Goal: Transaction & Acquisition: Purchase product/service

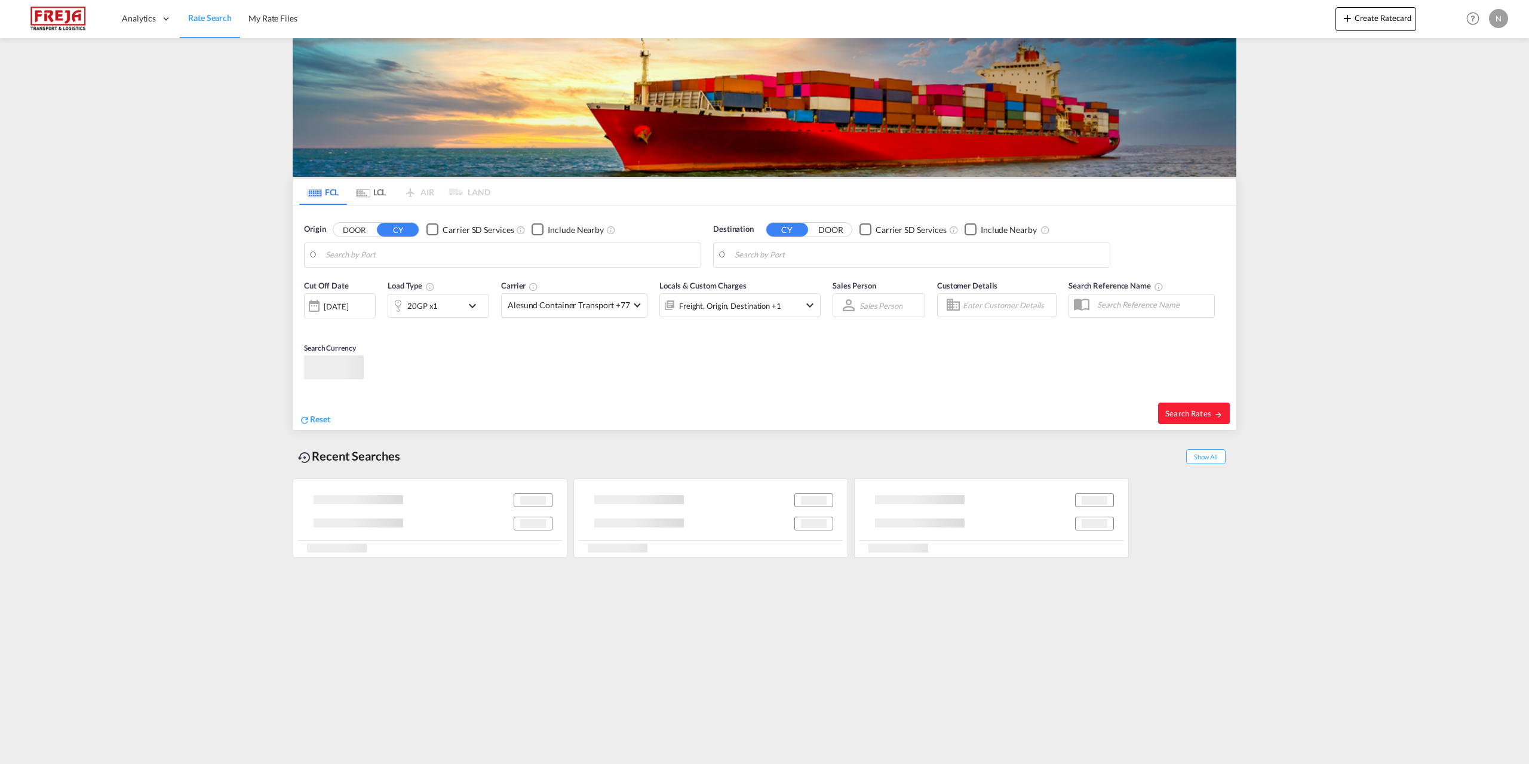
type input "[GEOGRAPHIC_DATA], DKFRC"
type input "Altamira, MXATM"
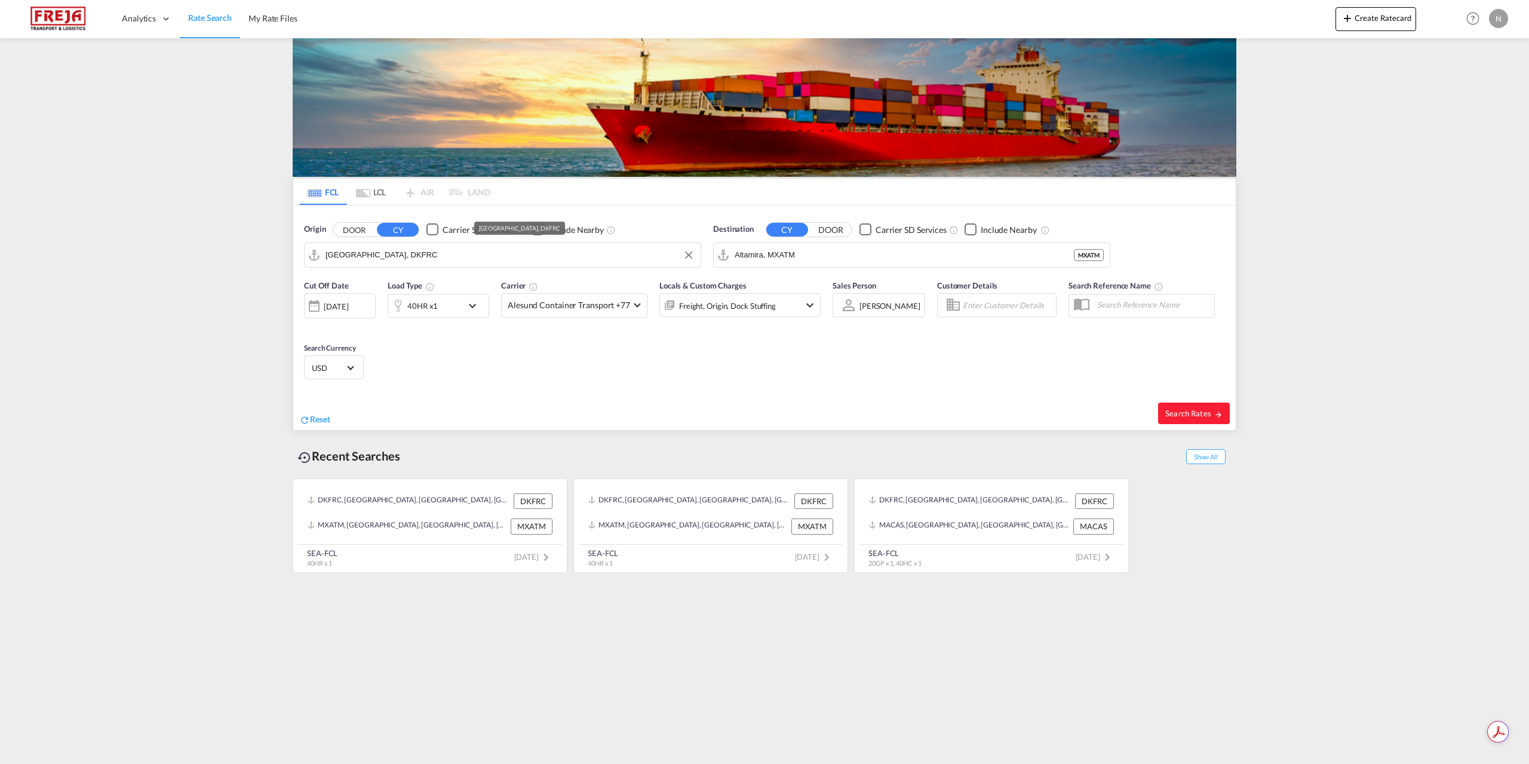
click at [498, 254] on input "[GEOGRAPHIC_DATA], DKFRC" at bounding box center [510, 255] width 369 height 18
click at [827, 256] on input "Altamira, MXATM" at bounding box center [919, 255] width 369 height 18
click at [826, 287] on div "Oakland , CA United States USOAK" at bounding box center [827, 291] width 227 height 43
type input "[GEOGRAPHIC_DATA], [GEOGRAPHIC_DATA], USOAK"
click at [446, 314] on div "40HR x1" at bounding box center [425, 306] width 74 height 24
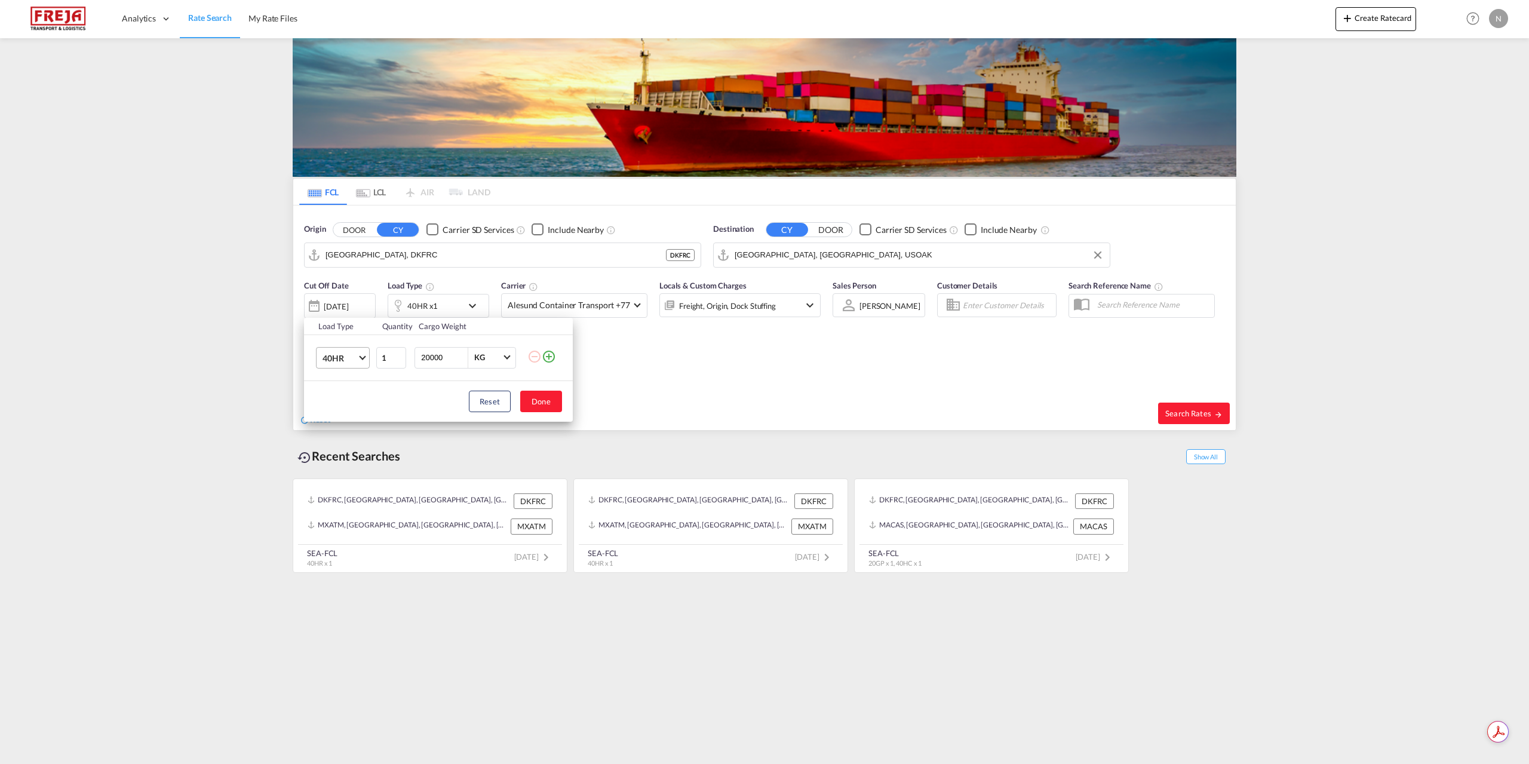
click at [352, 358] on span "40HR" at bounding box center [340, 358] width 35 height 12
click at [351, 356] on md-option "40HC" at bounding box center [353, 353] width 81 height 29
click at [562, 400] on button "Done" at bounding box center [541, 402] width 42 height 22
click at [584, 310] on span "Alesund Container Transport +77" at bounding box center [569, 305] width 122 height 12
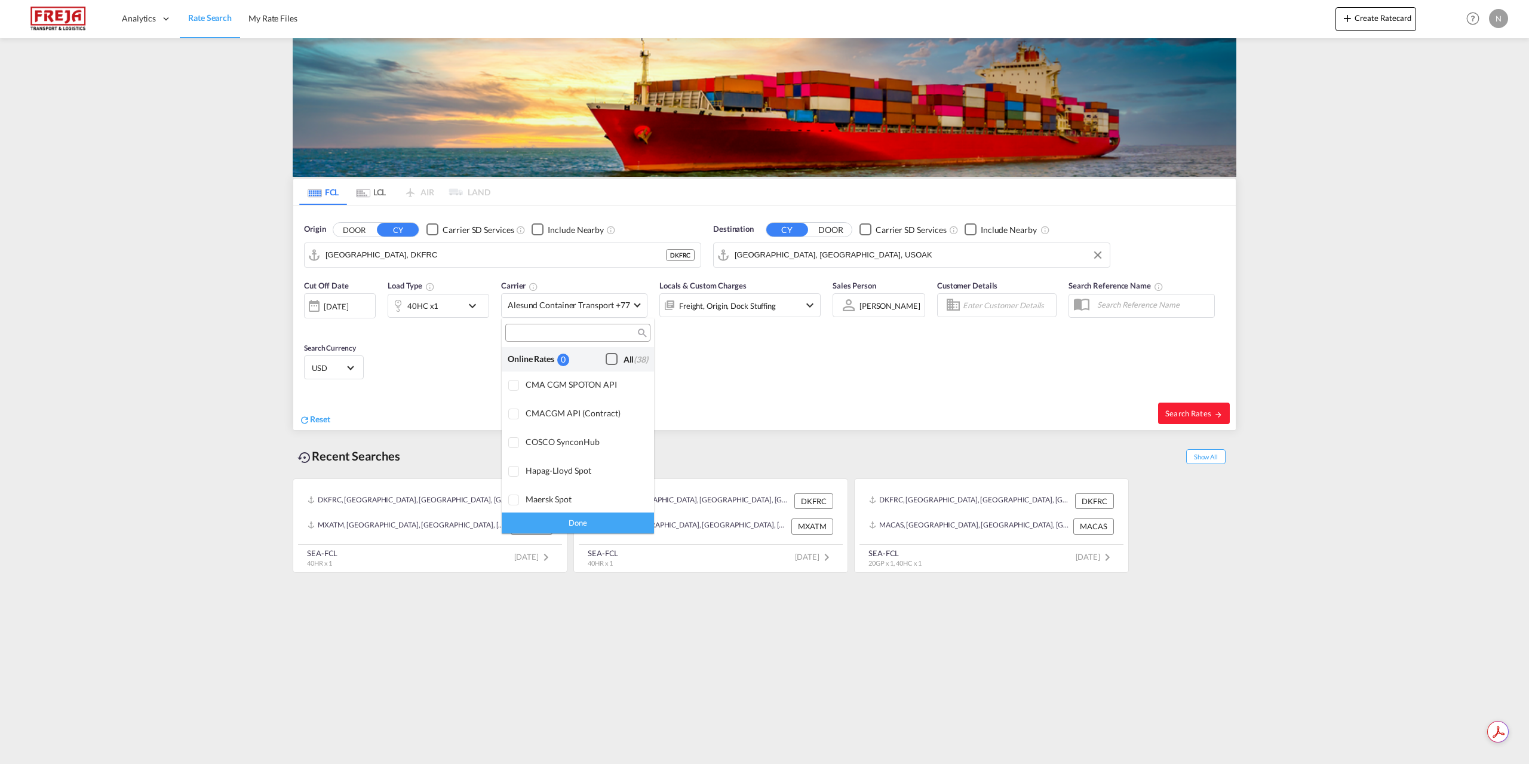
scroll to position [1074, 0]
click at [547, 396] on div "Contract Rates" at bounding box center [536, 399] width 57 height 13
click at [606, 395] on div "Checkbox No Ink" at bounding box center [612, 399] width 12 height 12
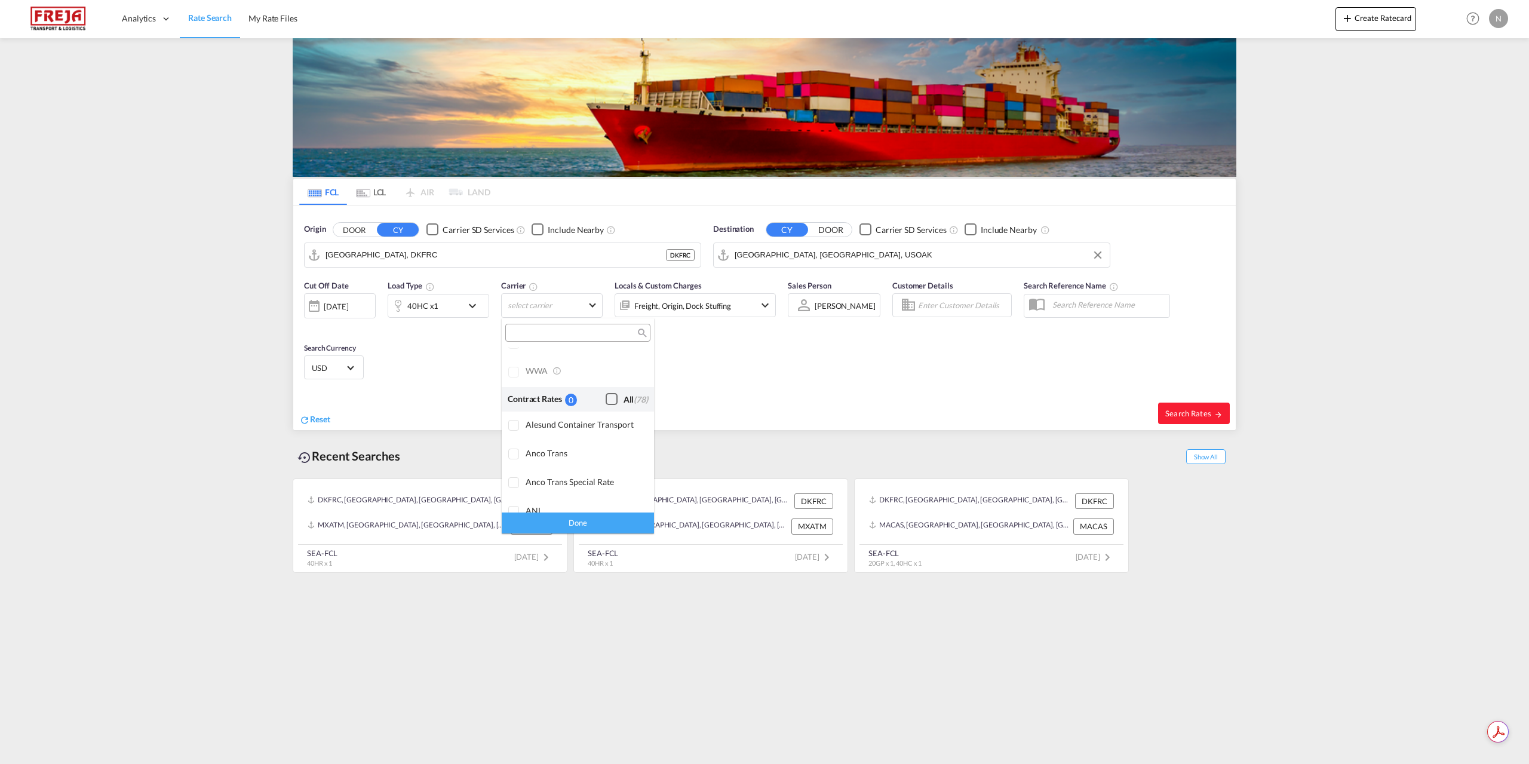
click at [575, 335] on input "search" at bounding box center [573, 333] width 128 height 11
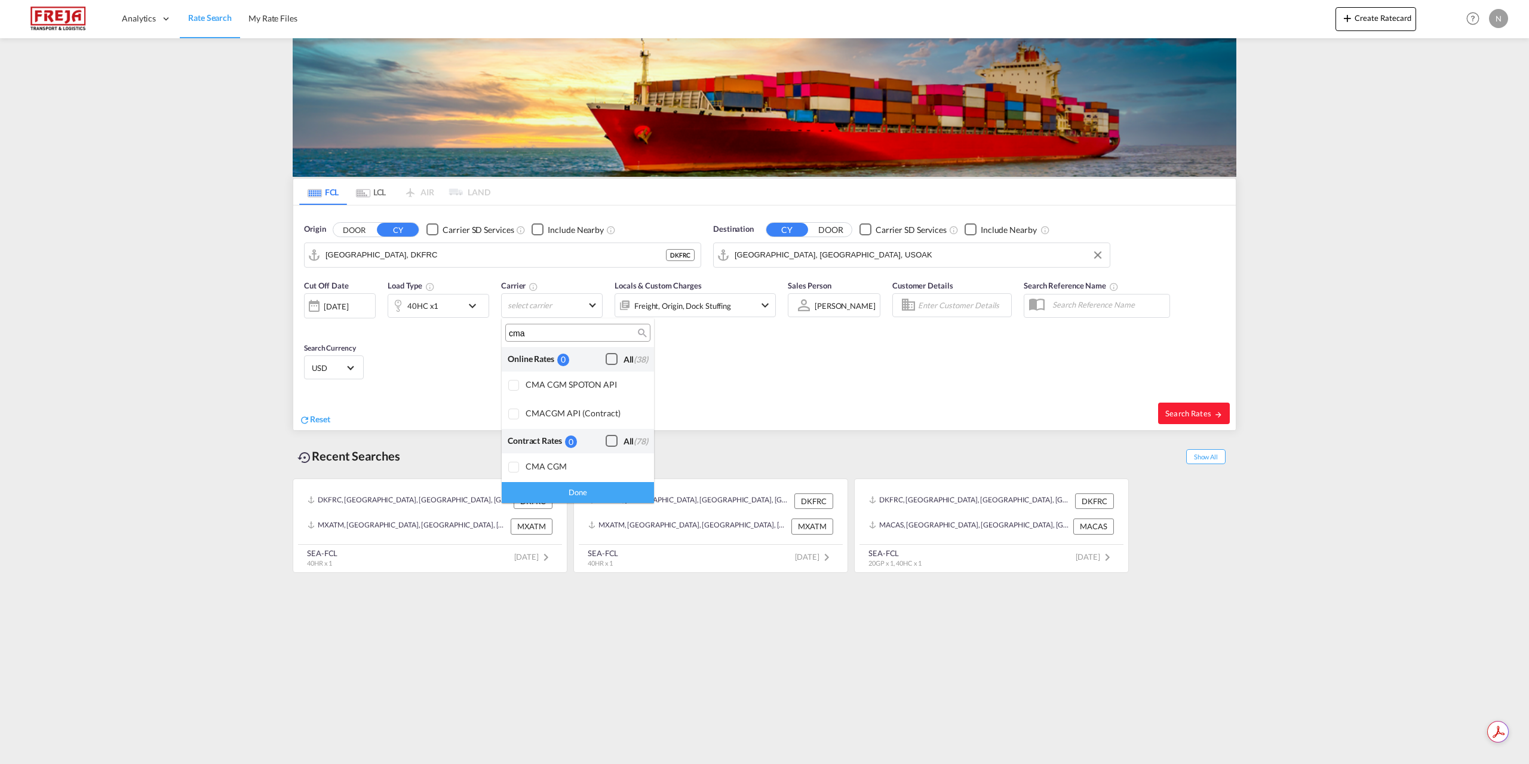
scroll to position [0, 0]
type input "cma"
drag, startPoint x: 514, startPoint y: 464, endPoint x: 517, endPoint y: 473, distance: 9.7
click at [514, 465] on div at bounding box center [514, 468] width 12 height 12
click at [551, 492] on div "Done" at bounding box center [578, 492] width 152 height 21
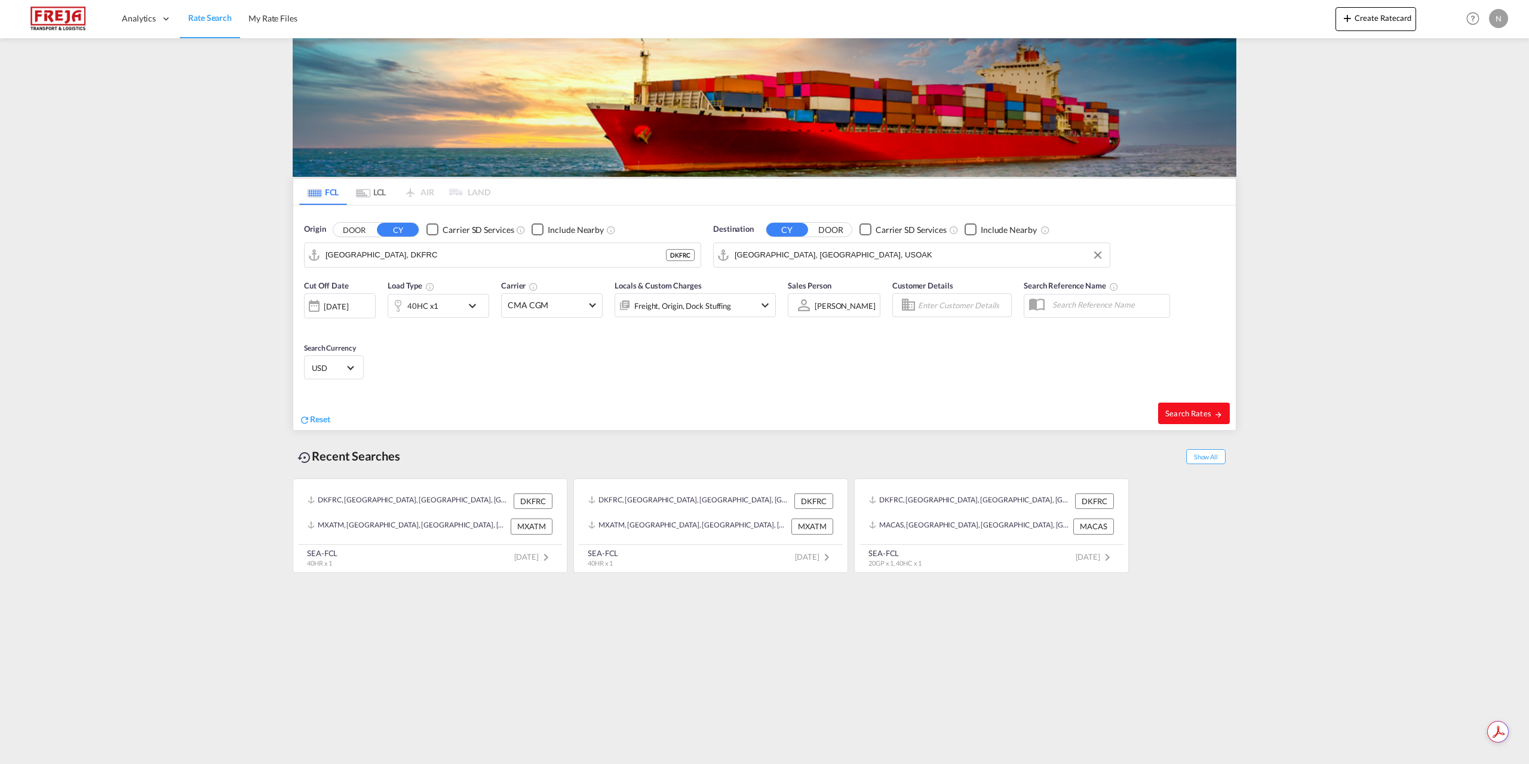
click at [1193, 417] on span "Search Rates" at bounding box center [1193, 414] width 57 height 10
type input "DKFRC to USOAK / 11 Aug 2025"
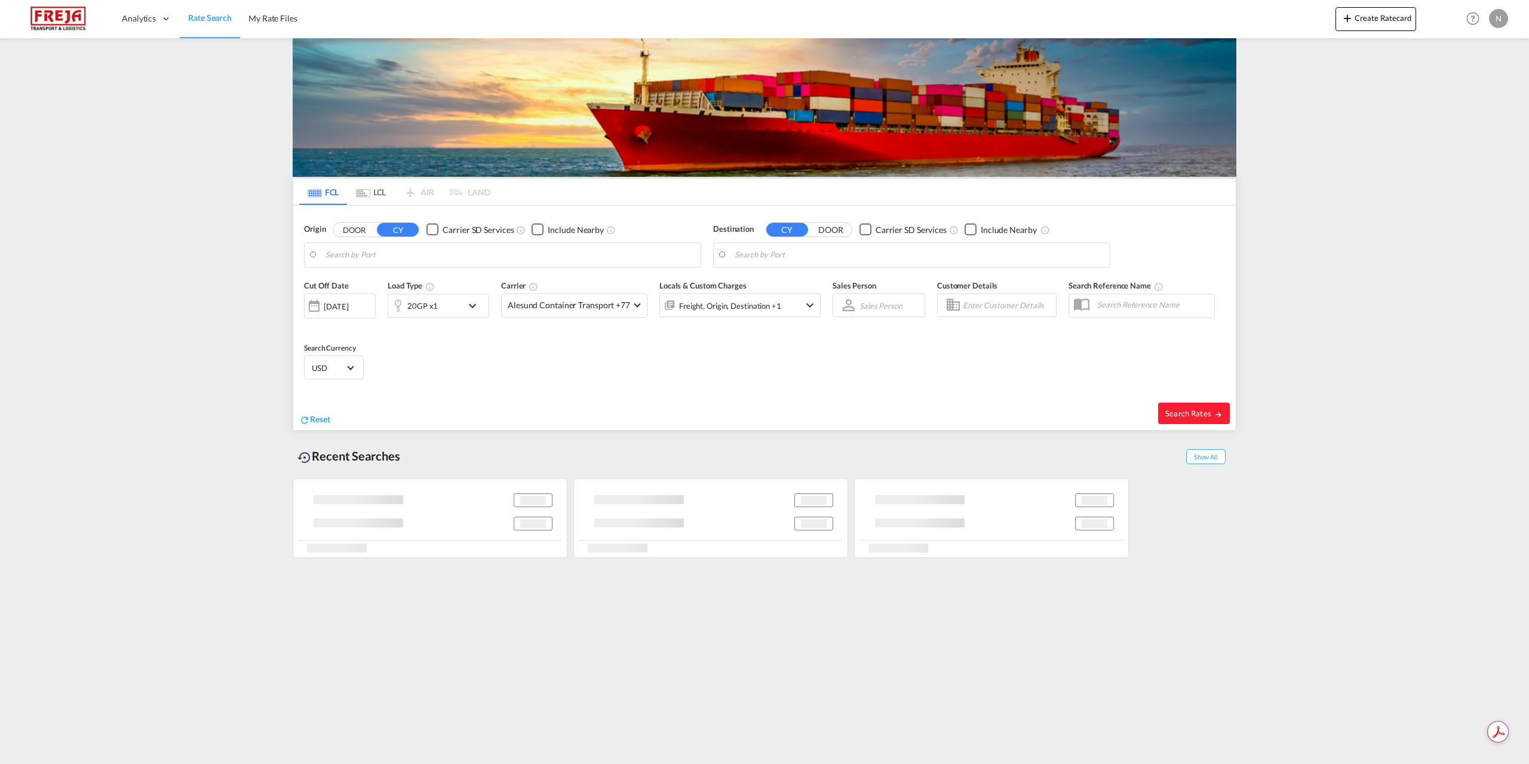
type input "[GEOGRAPHIC_DATA], DKFRC"
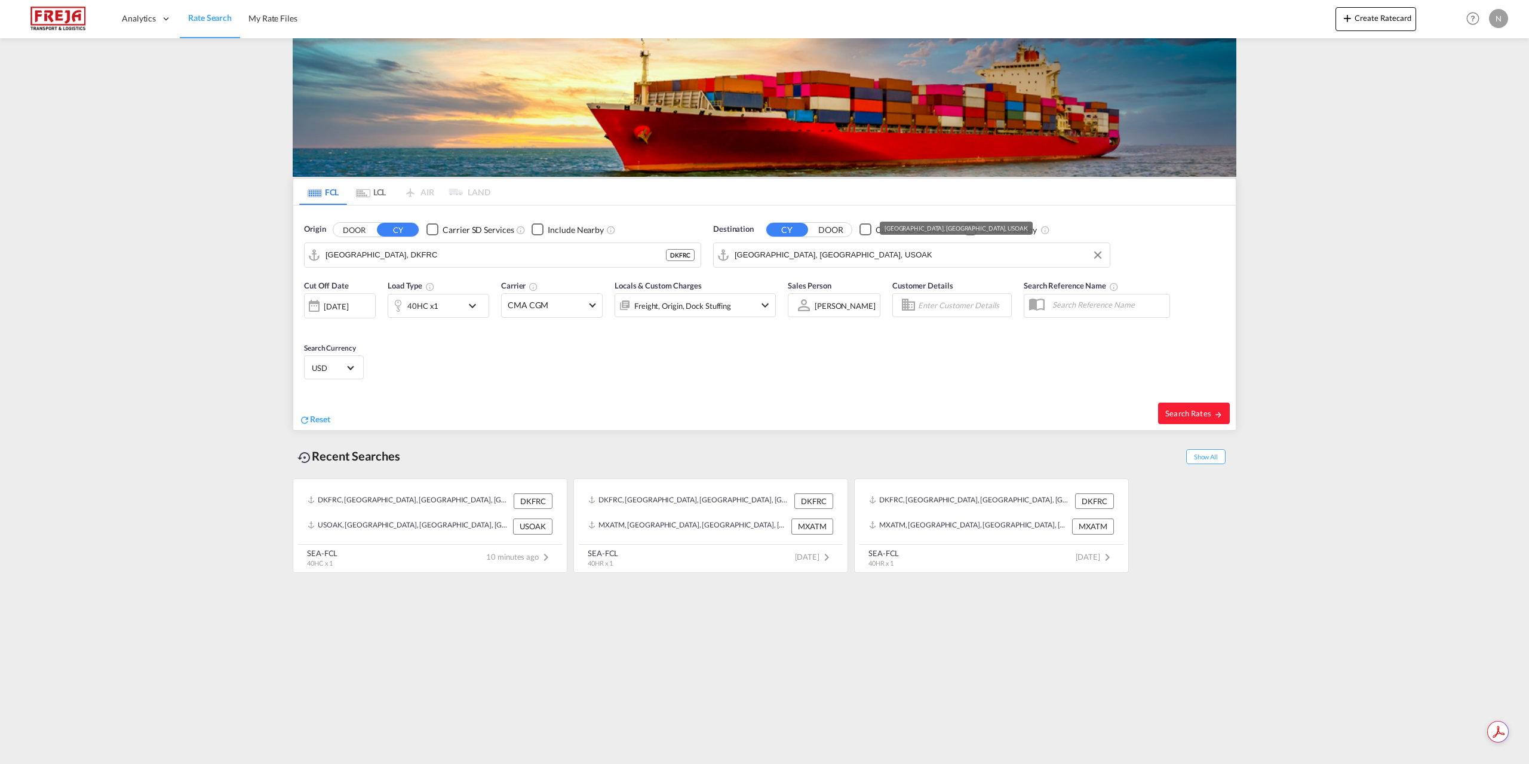
click at [838, 262] on input "[GEOGRAPHIC_DATA], [GEOGRAPHIC_DATA], USOAK" at bounding box center [919, 255] width 369 height 18
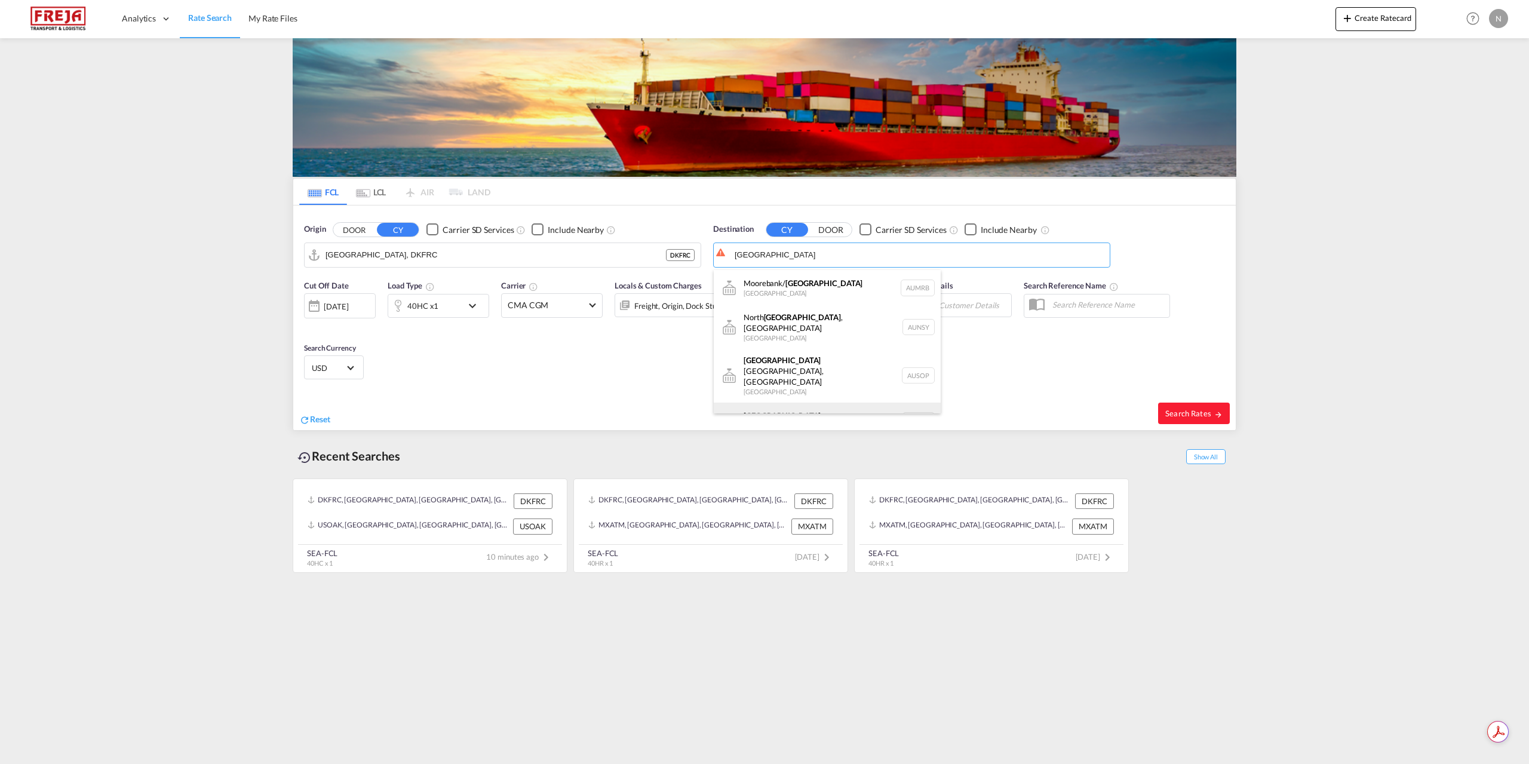
click at [802, 403] on div "[GEOGRAPHIC_DATA] [GEOGRAPHIC_DATA] AUSYD" at bounding box center [827, 421] width 227 height 36
type input "[GEOGRAPHIC_DATA], AUSYD"
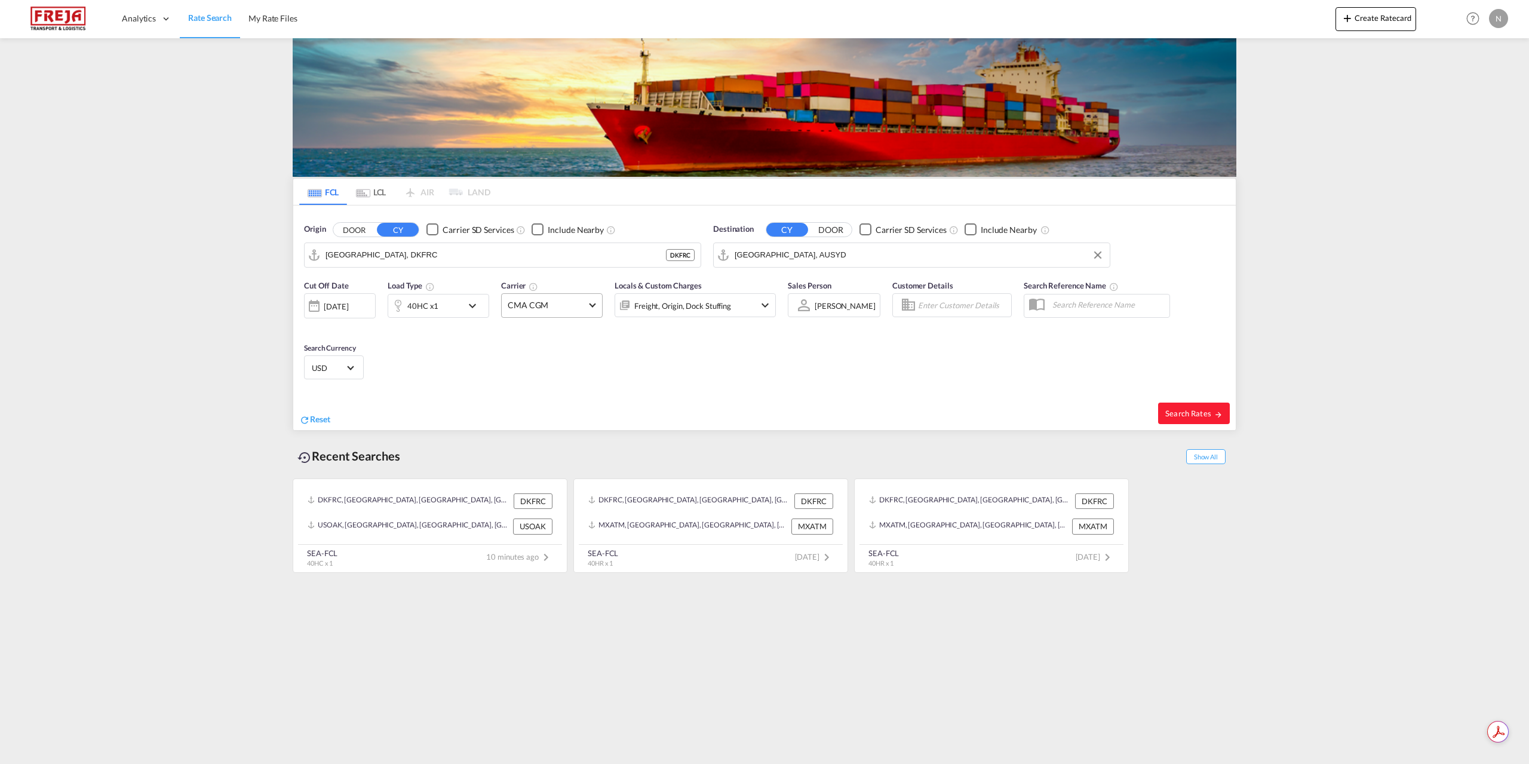
click at [553, 300] on span "CMA CGM" at bounding box center [547, 305] width 78 height 12
click at [608, 475] on div "Checkbox No Ink" at bounding box center [612, 476] width 12 height 12
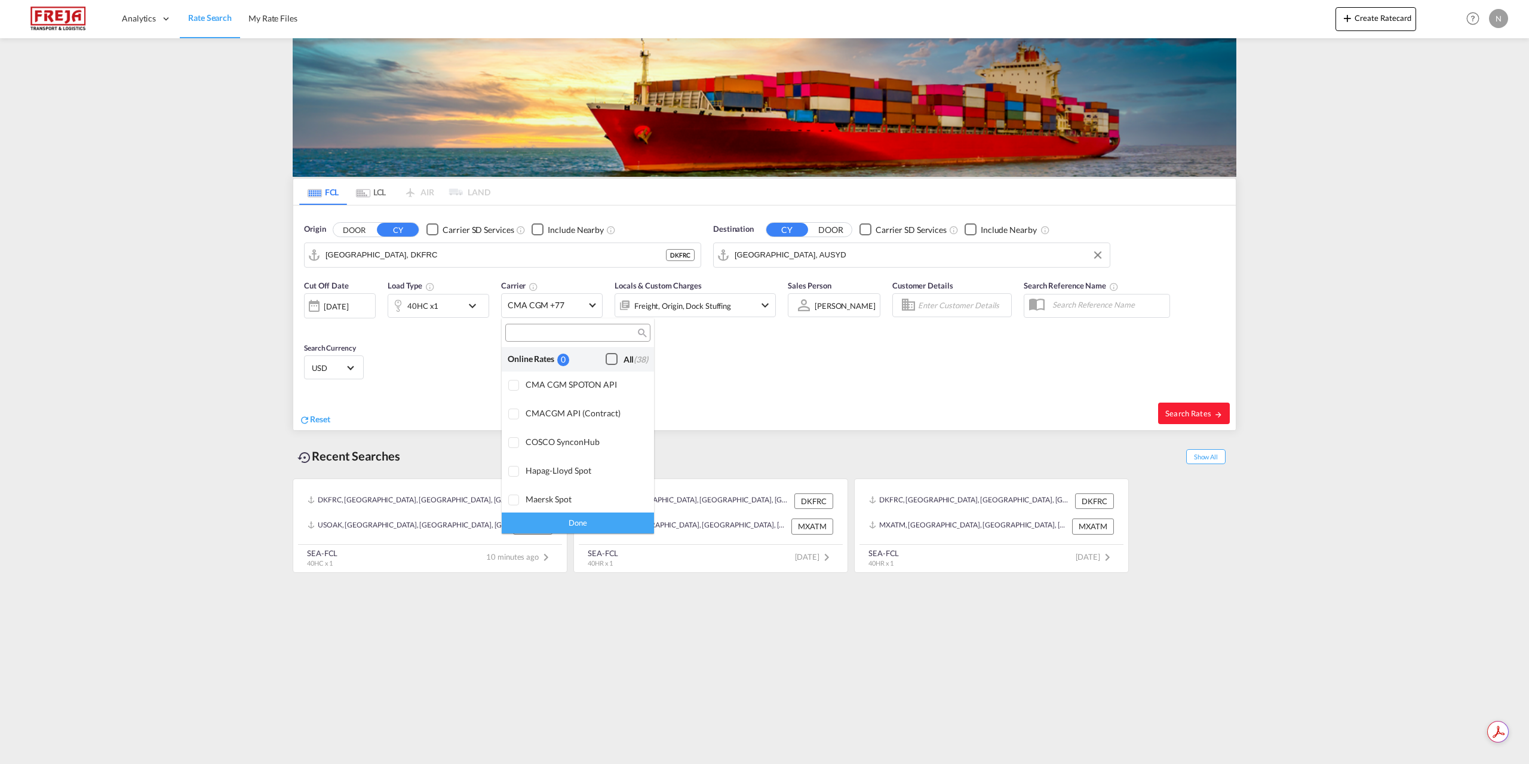
click at [606, 360] on div "Checkbox No Ink" at bounding box center [612, 359] width 12 height 12
click at [601, 520] on div "Done" at bounding box center [578, 523] width 152 height 21
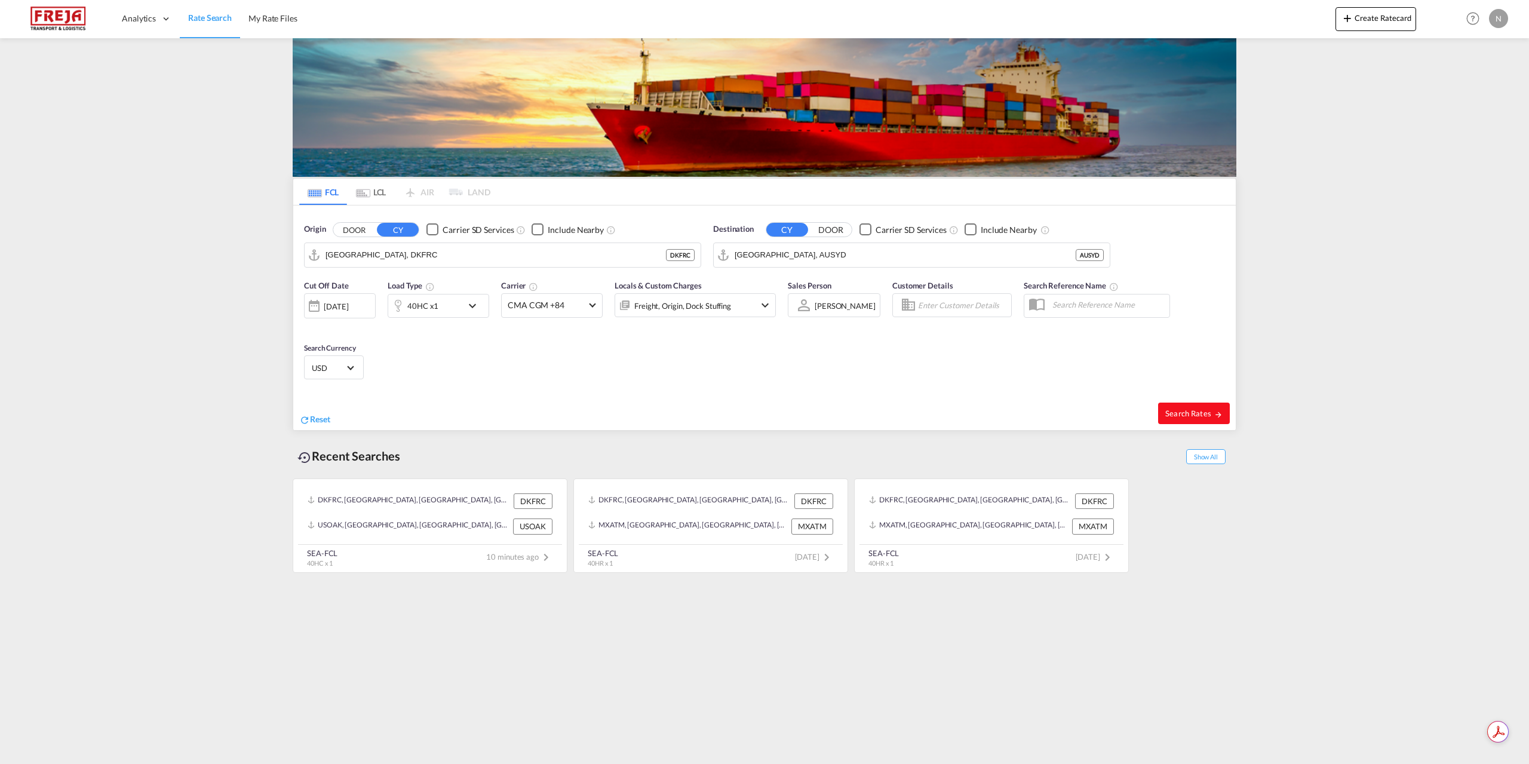
click at [1196, 410] on span "Search Rates" at bounding box center [1193, 414] width 57 height 10
type input "DKFRC to AUSYD / [DATE]"
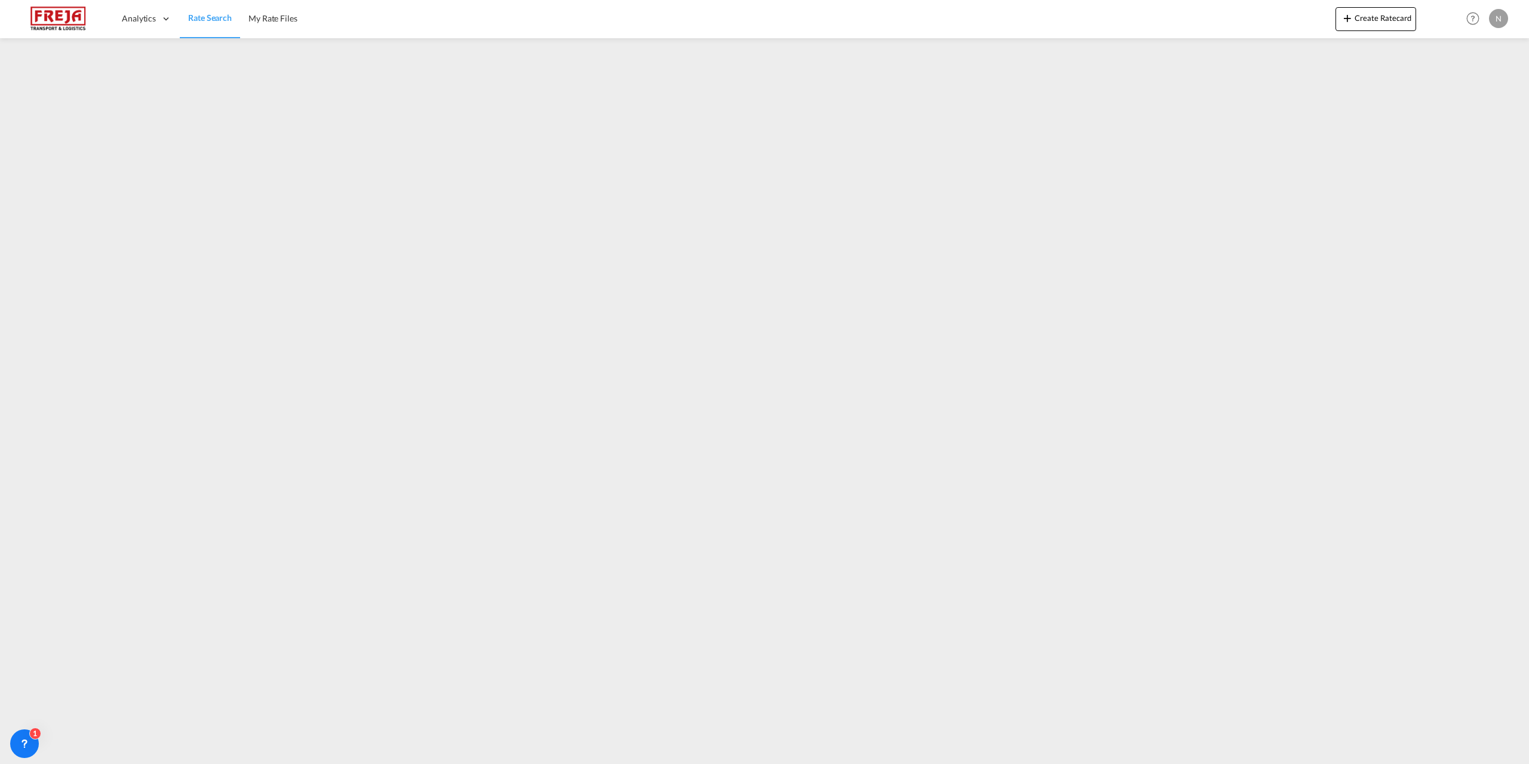
click at [68, 13] on img at bounding box center [58, 18] width 81 height 27
click at [216, 20] on span "Rate Search" at bounding box center [210, 18] width 44 height 10
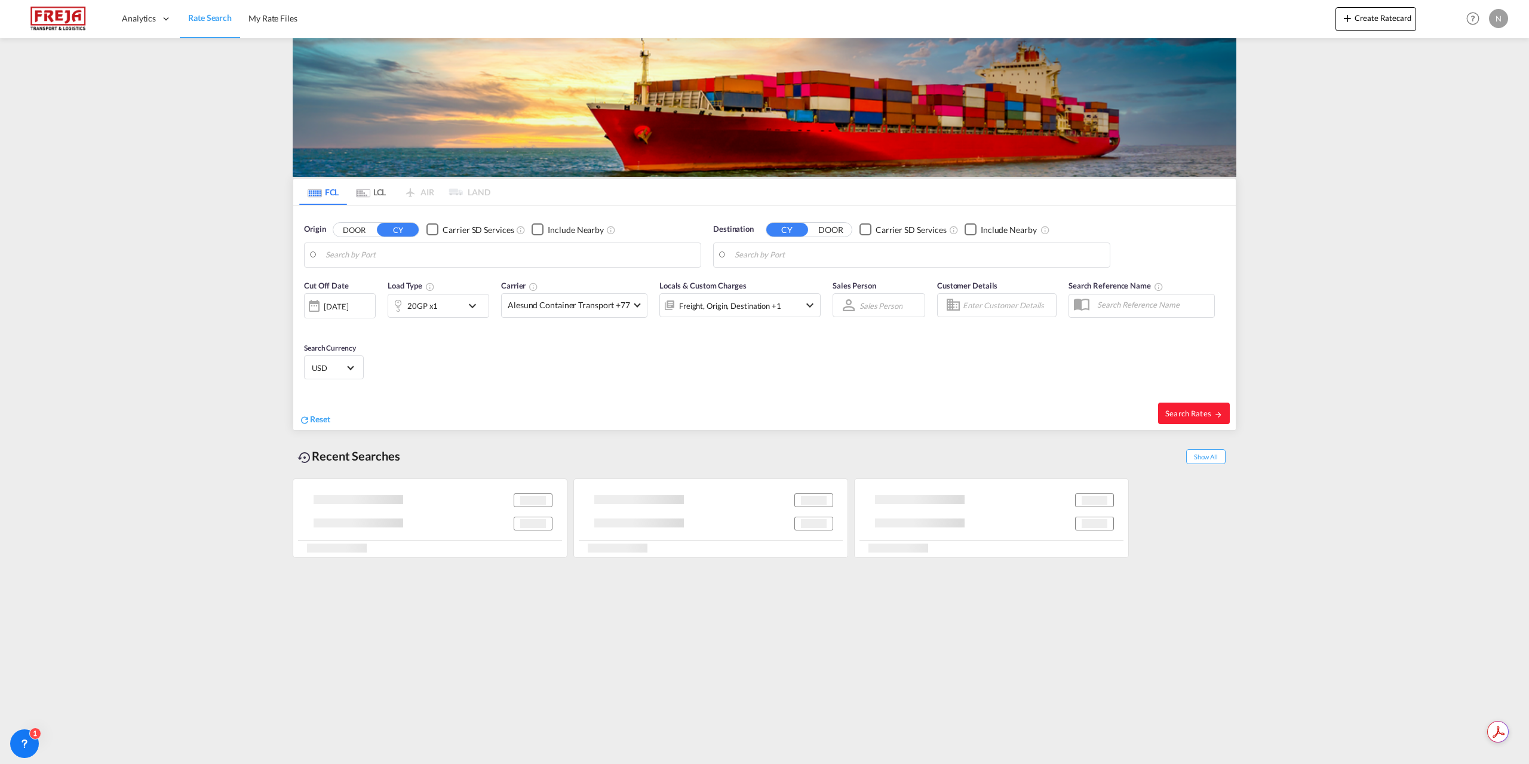
type input "[GEOGRAPHIC_DATA], DKFRC"
type input "[GEOGRAPHIC_DATA], AUSYD"
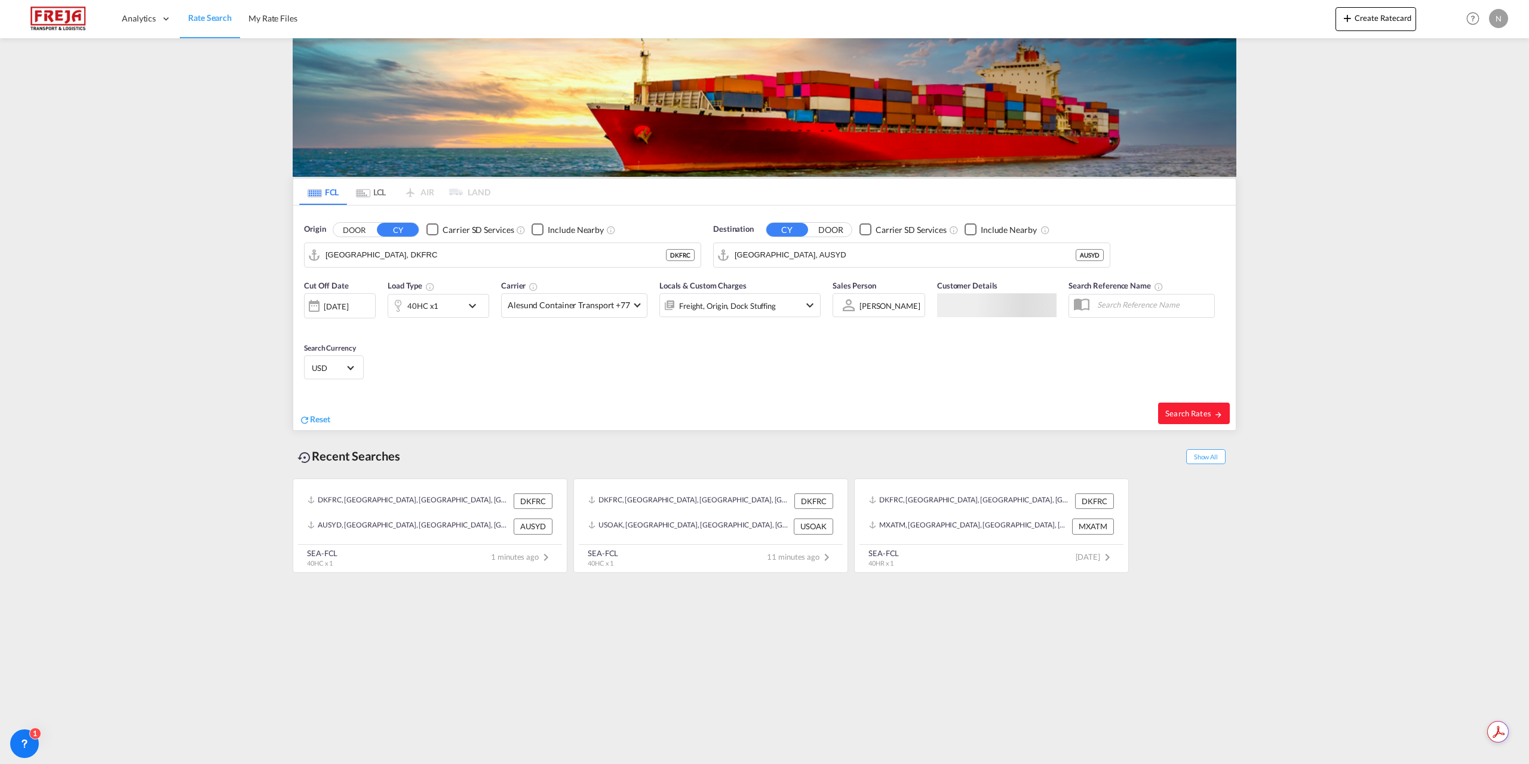
click at [450, 312] on div "40HC x1" at bounding box center [425, 306] width 74 height 24
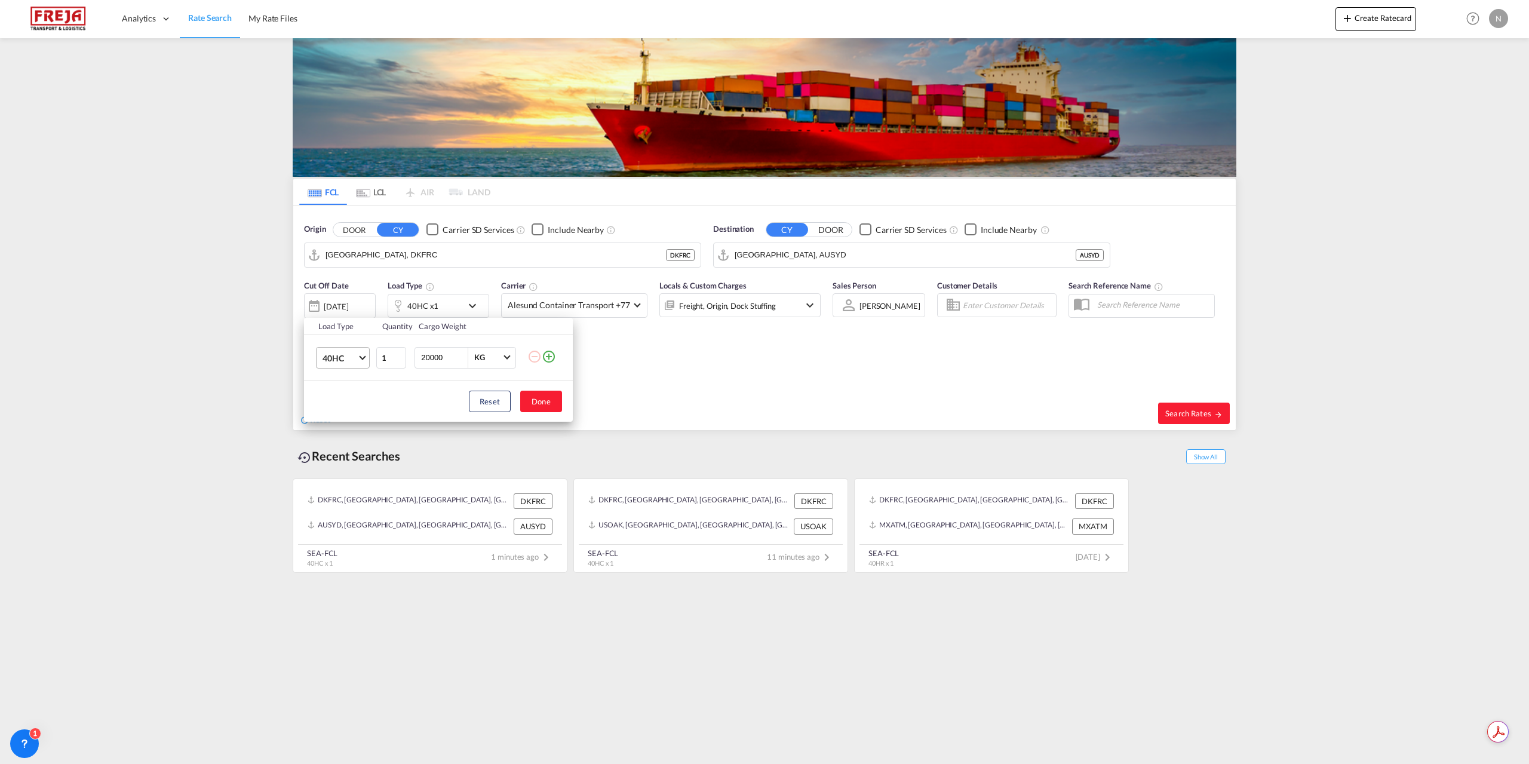
click at [340, 360] on span "40HC" at bounding box center [340, 358] width 35 height 12
click at [329, 305] on div "20GP" at bounding box center [333, 300] width 21 height 12
click at [534, 403] on button "Done" at bounding box center [541, 402] width 42 height 22
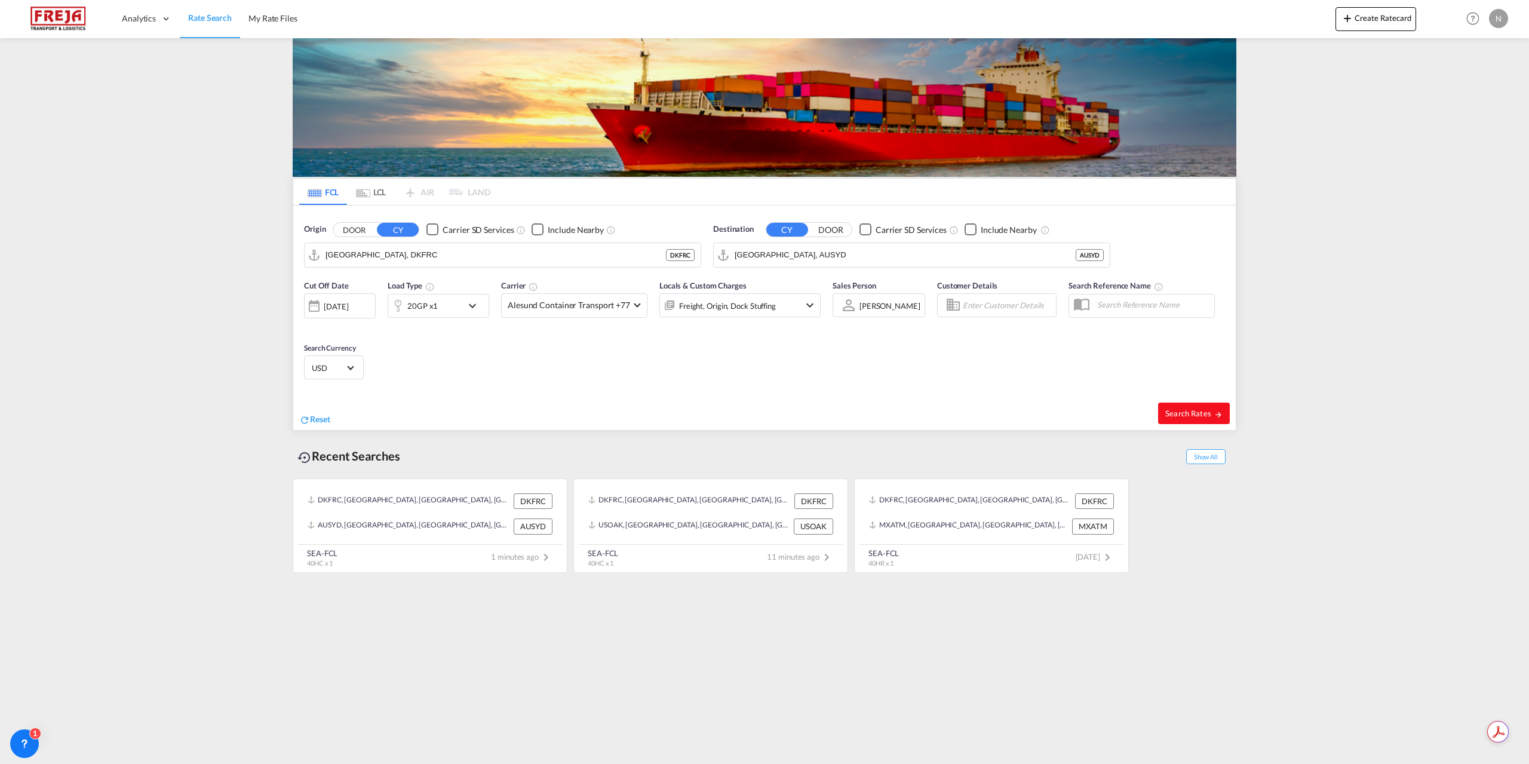
click at [1182, 413] on span "Search Rates" at bounding box center [1193, 414] width 57 height 10
type input "DKFRC to AUSYD / [DATE]"
